Goal: Task Accomplishment & Management: Use online tool/utility

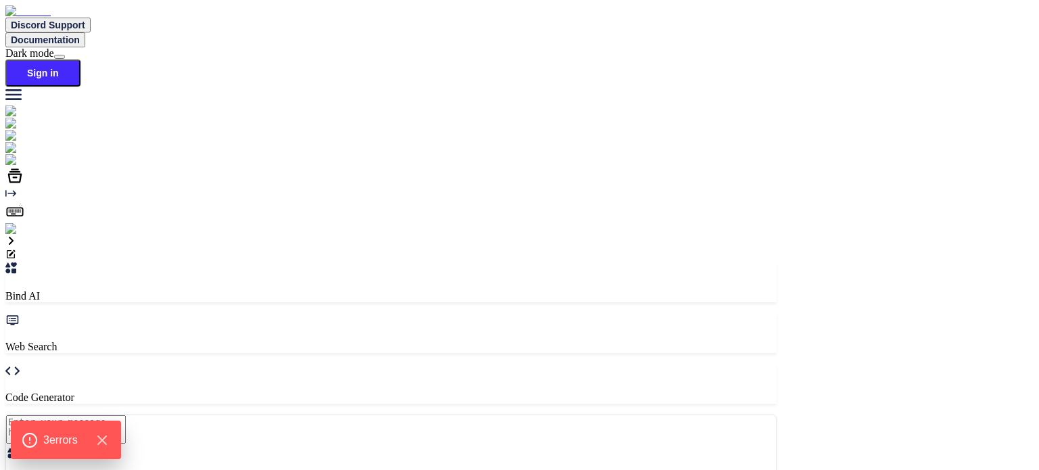
type textarea "x"
click at [106, 439] on icon "Hide Errors" at bounding box center [106, 441] width 18 height 18
click at [126, 415] on textarea at bounding box center [66, 429] width 120 height 28
type textarea "h"
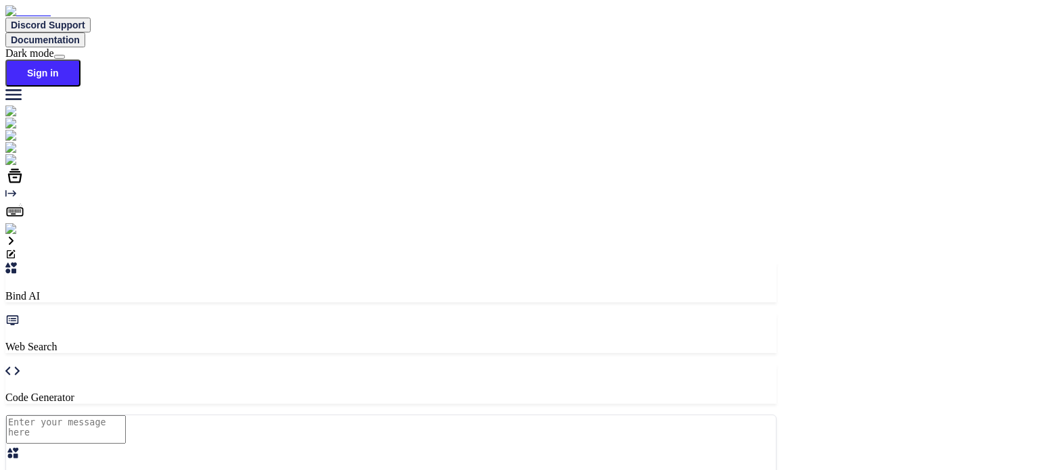
type textarea "x"
type textarea "h"
type textarea "x"
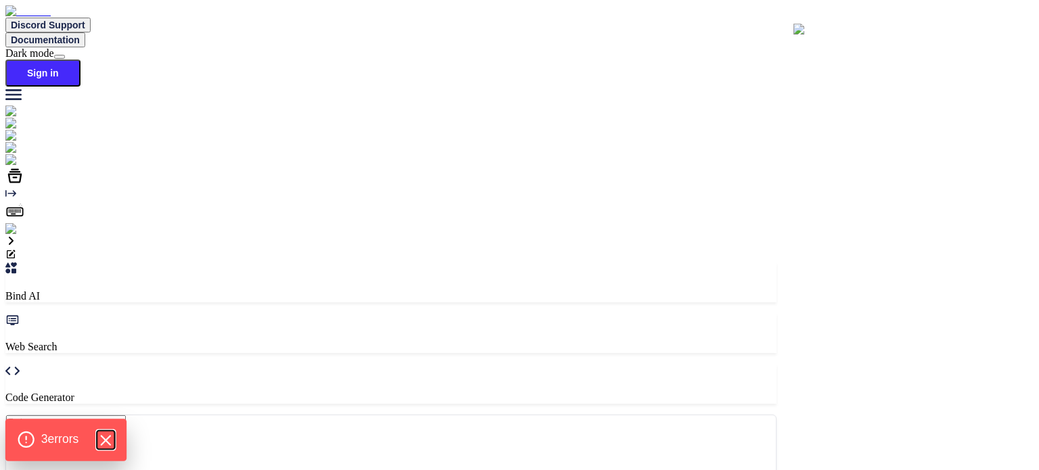
click at [110, 443] on icon "Hide Errors" at bounding box center [106, 441] width 18 height 18
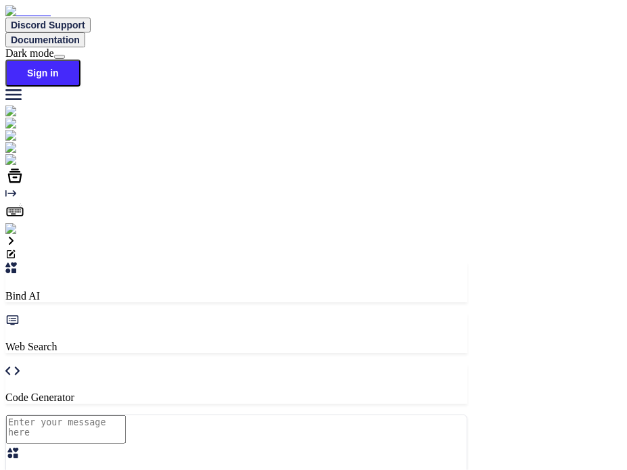
click at [126, 415] on textarea at bounding box center [66, 429] width 120 height 28
type textarea "hi"
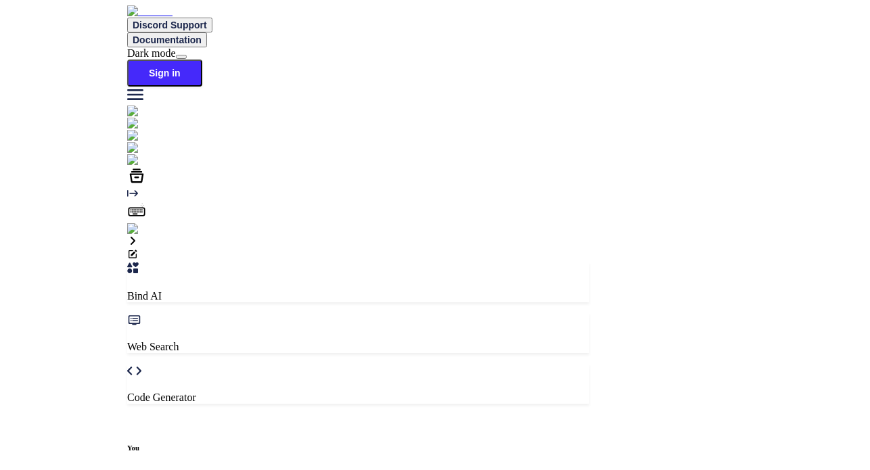
scroll to position [5, 0]
